Goal: Find specific page/section: Find specific page/section

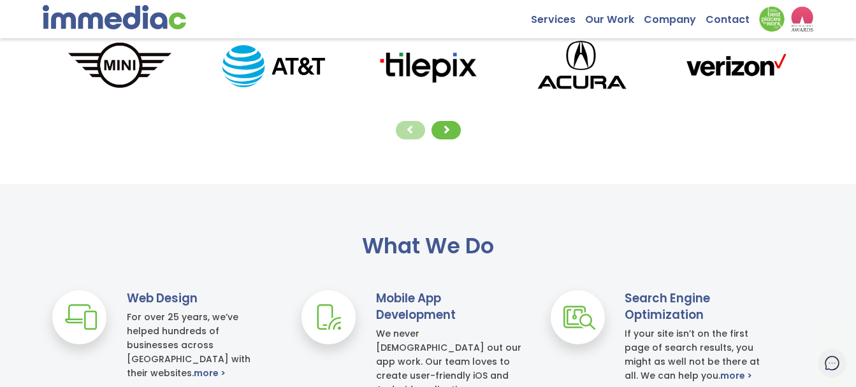
scroll to position [64, 0]
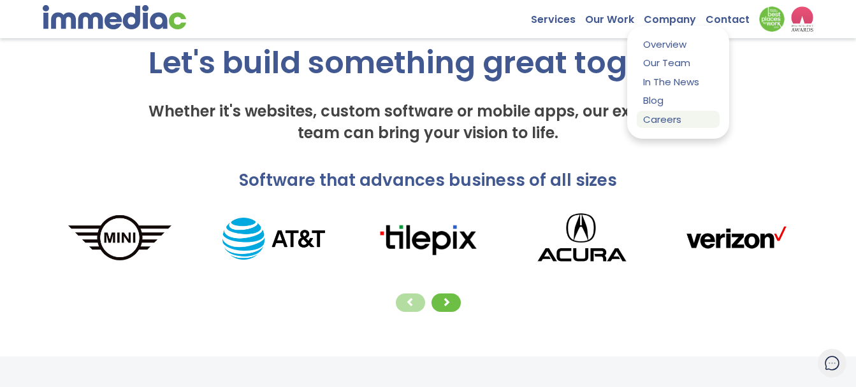
click at [655, 124] on link "Careers" at bounding box center [678, 119] width 83 height 17
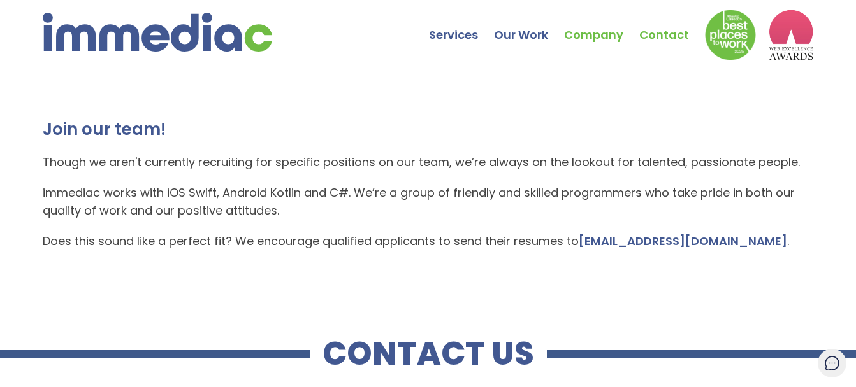
click at [681, 34] on link "Contact" at bounding box center [672, 25] width 66 height 45
